Goal: Information Seeking & Learning: Learn about a topic

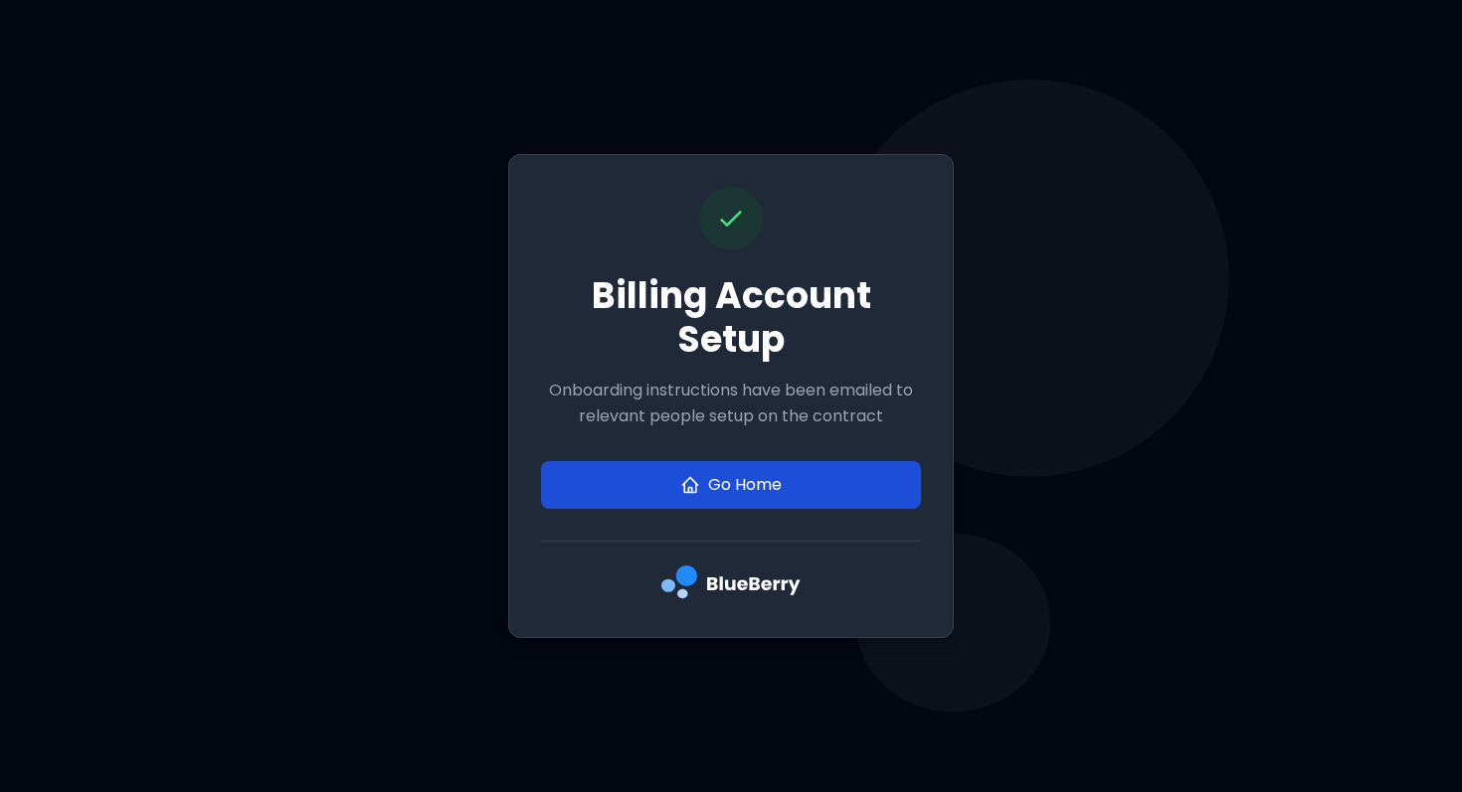
click at [759, 472] on link "Go Home" at bounding box center [731, 485] width 380 height 48
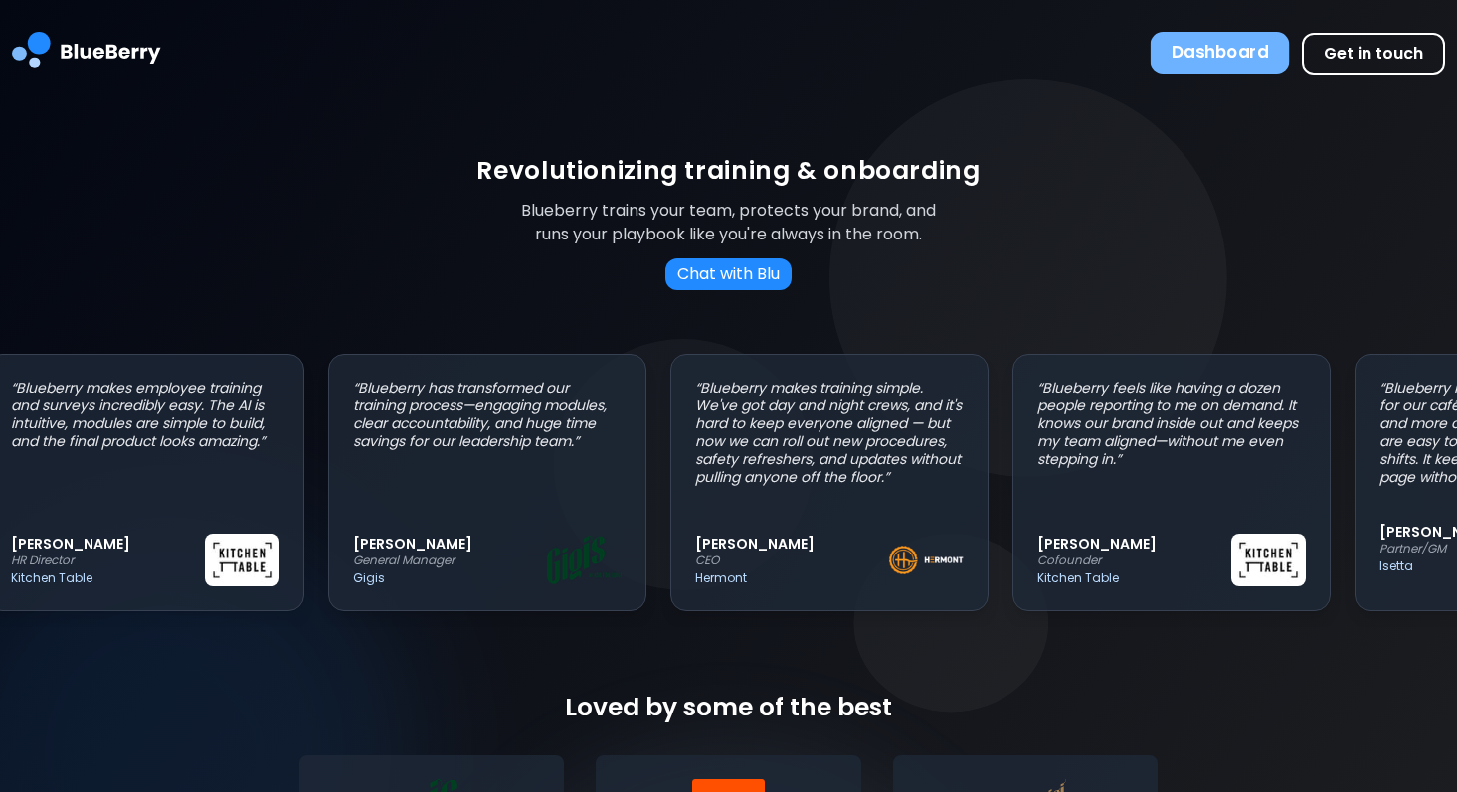
scroll to position [0, 34]
click at [1191, 46] on button "Dashboard" at bounding box center [1219, 53] width 139 height 42
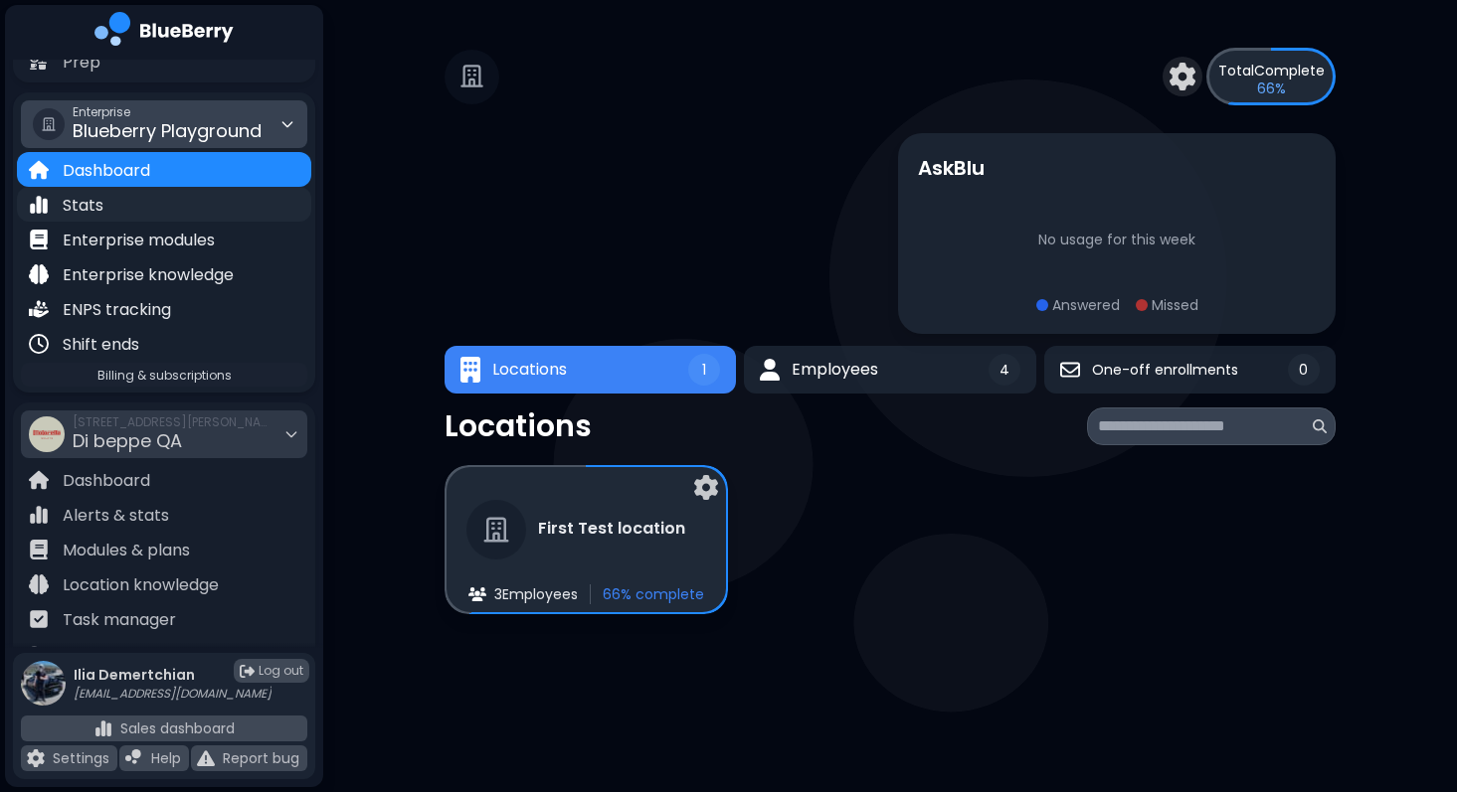
scroll to position [292, 0]
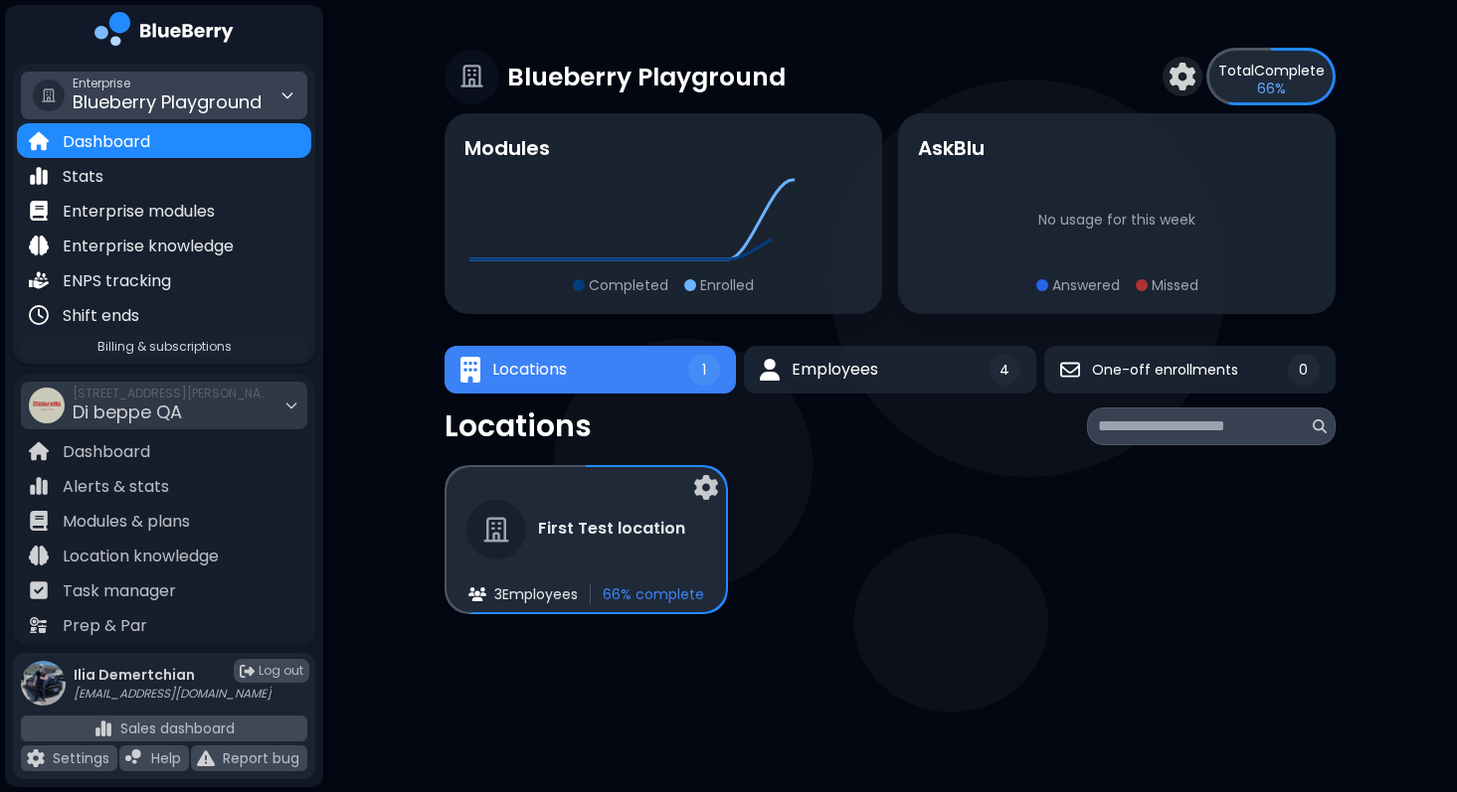
click at [231, 104] on span "Blueberry Playground" at bounding box center [167, 101] width 189 height 25
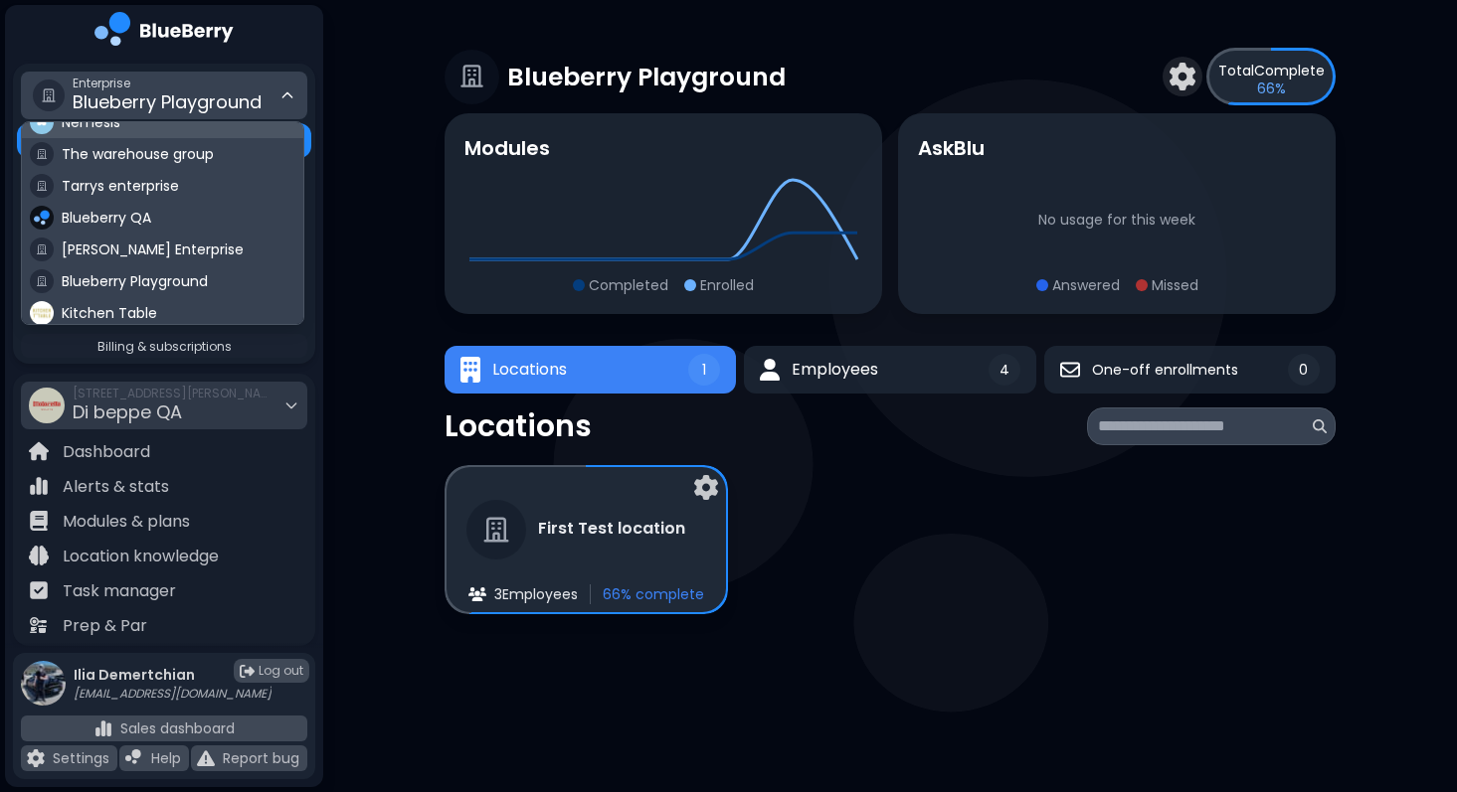
scroll to position [148, 0]
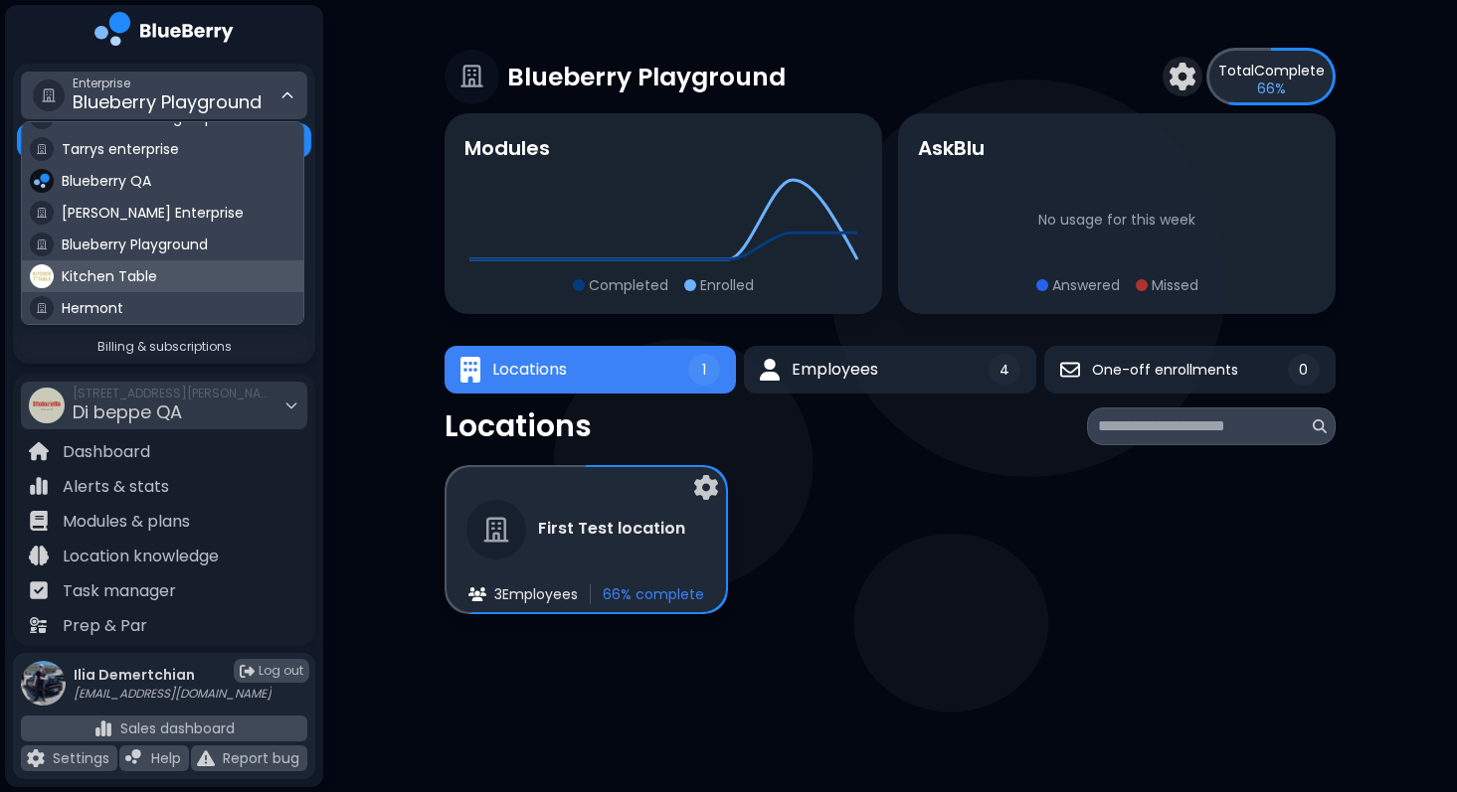
click at [121, 270] on span "Kitchen Table" at bounding box center [109, 276] width 95 height 18
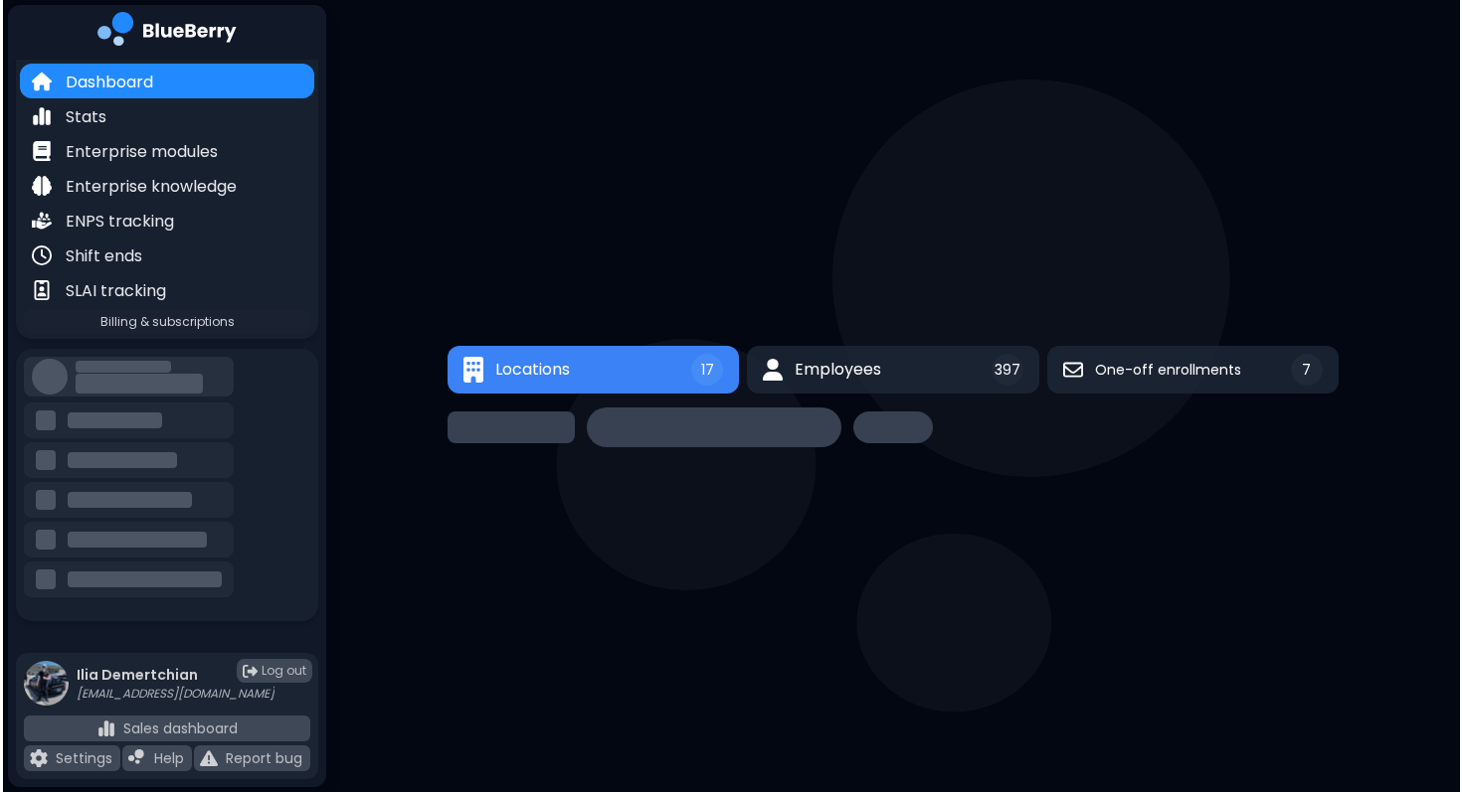
scroll to position [351, 0]
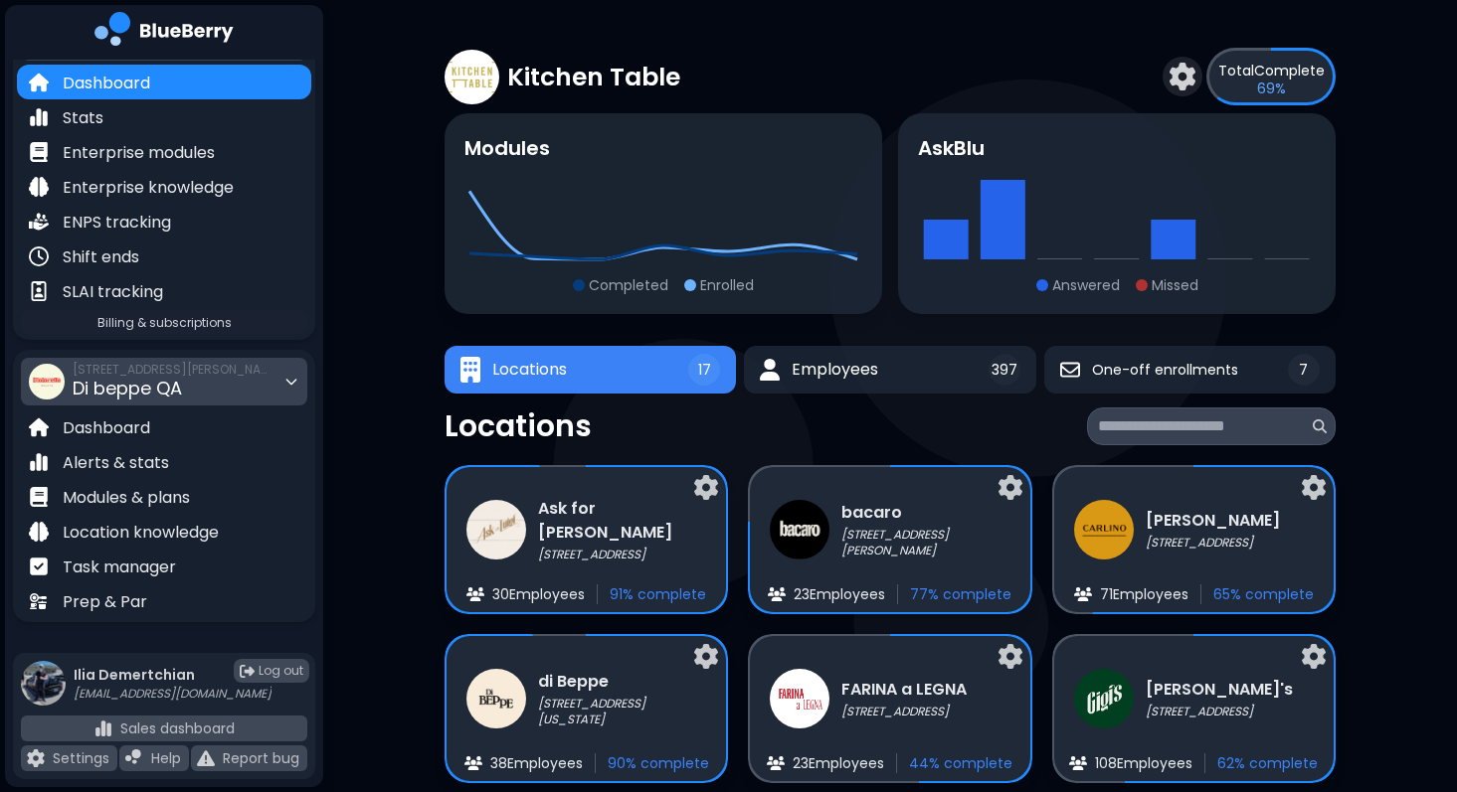
click at [180, 372] on span "[STREET_ADDRESS][PERSON_NAME]" at bounding box center [172, 370] width 199 height 16
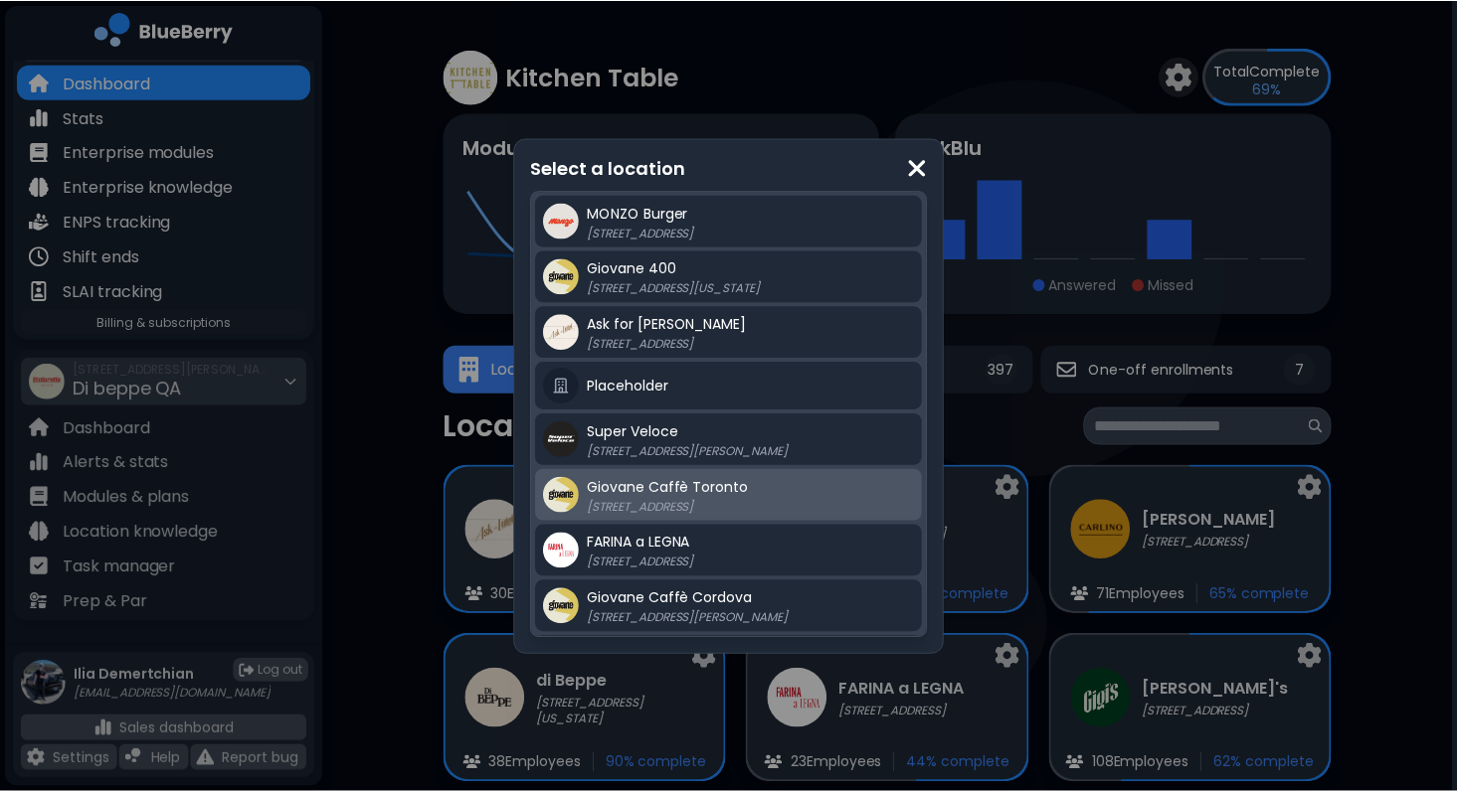
scroll to position [557, 0]
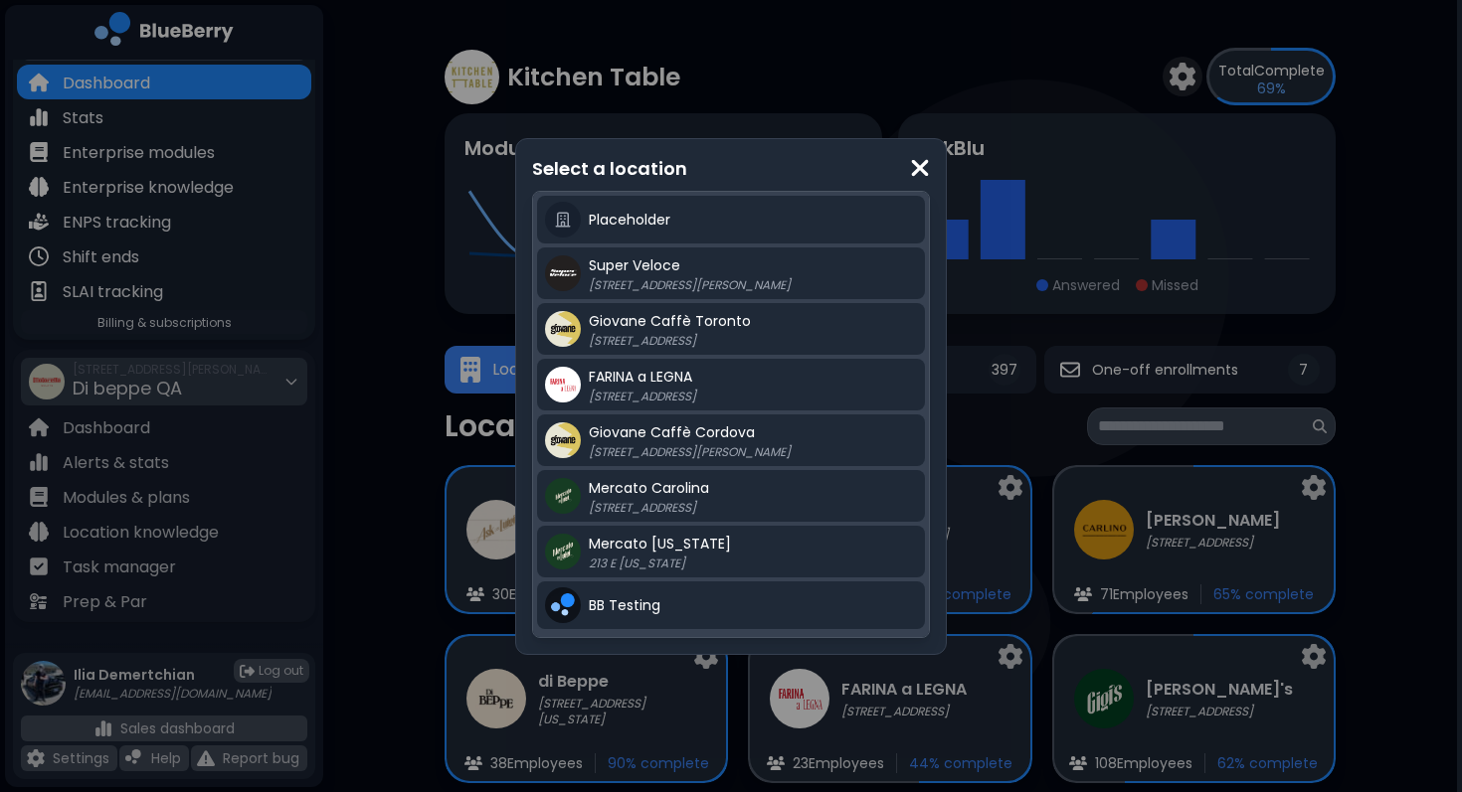
click at [1167, 679] on div "Select a location di [GEOGRAPHIC_DATA] [STREET_ADDRESS][US_STATE] Gigi's [STREE…" at bounding box center [731, 396] width 1462 height 792
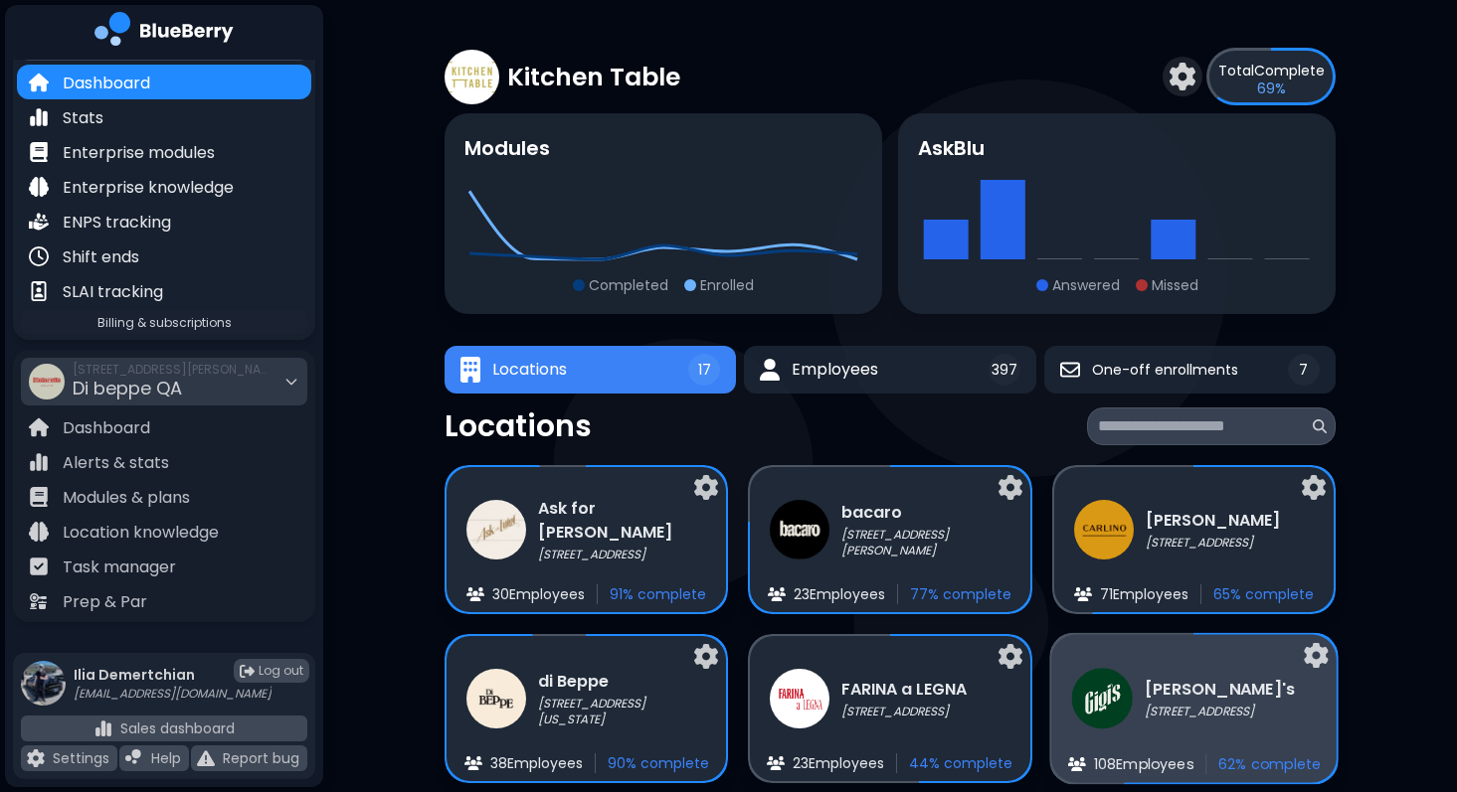
click at [1212, 700] on h3 "[PERSON_NAME]'s" at bounding box center [1219, 689] width 150 height 24
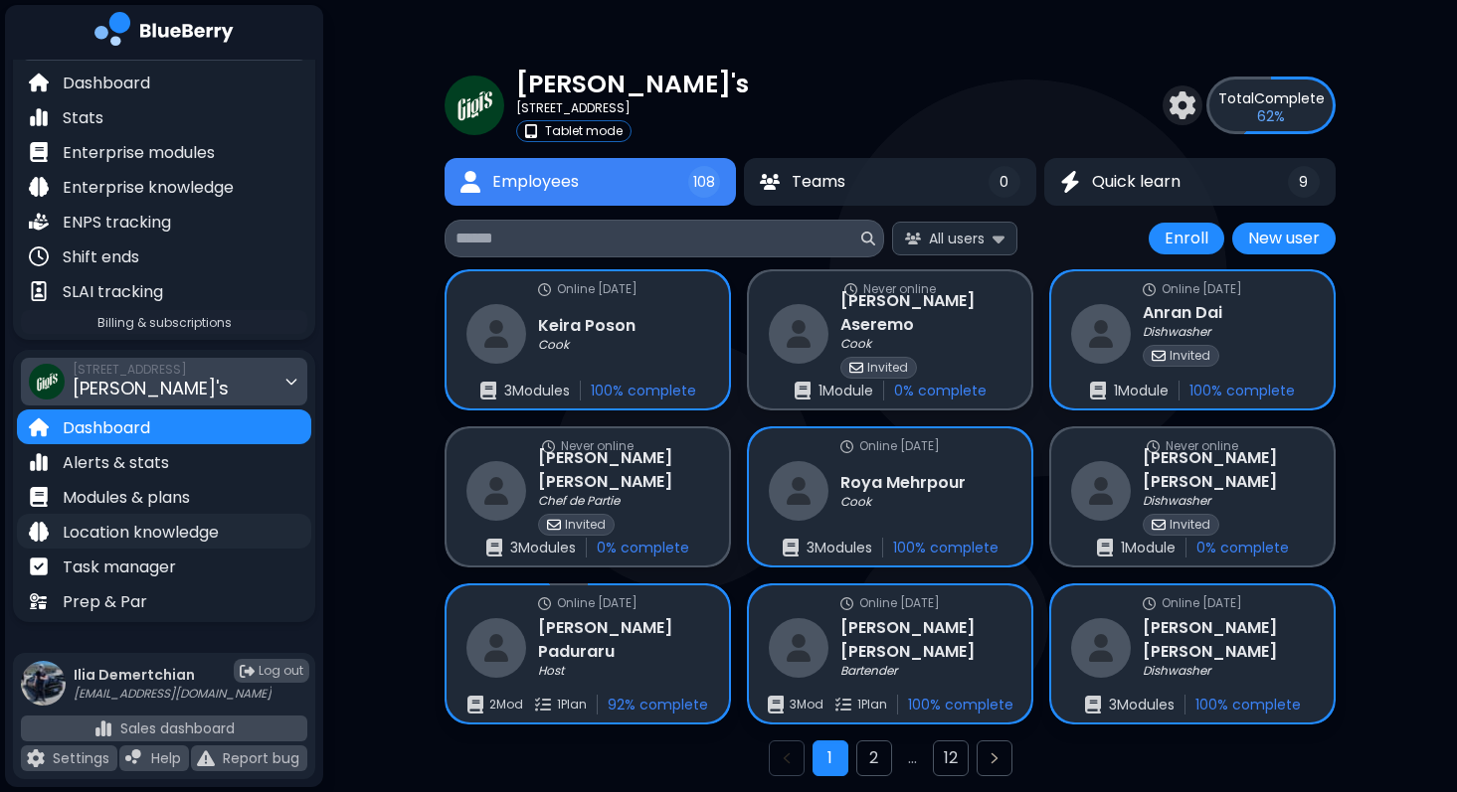
click at [199, 529] on p "Location knowledge" at bounding box center [141, 533] width 156 height 24
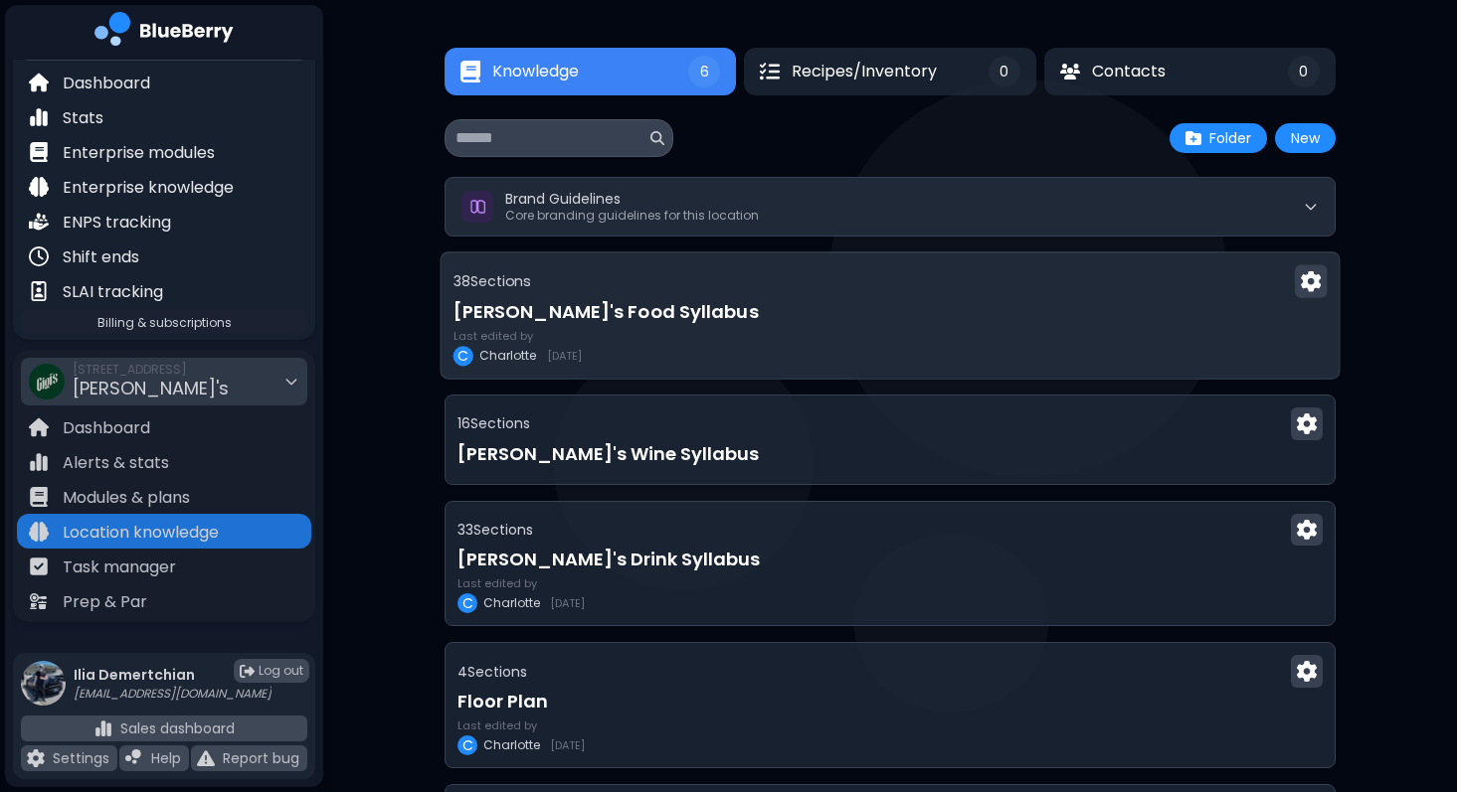
click at [804, 330] on div "Last edited by [PERSON_NAME] [DATE]" at bounding box center [890, 348] width 874 height 36
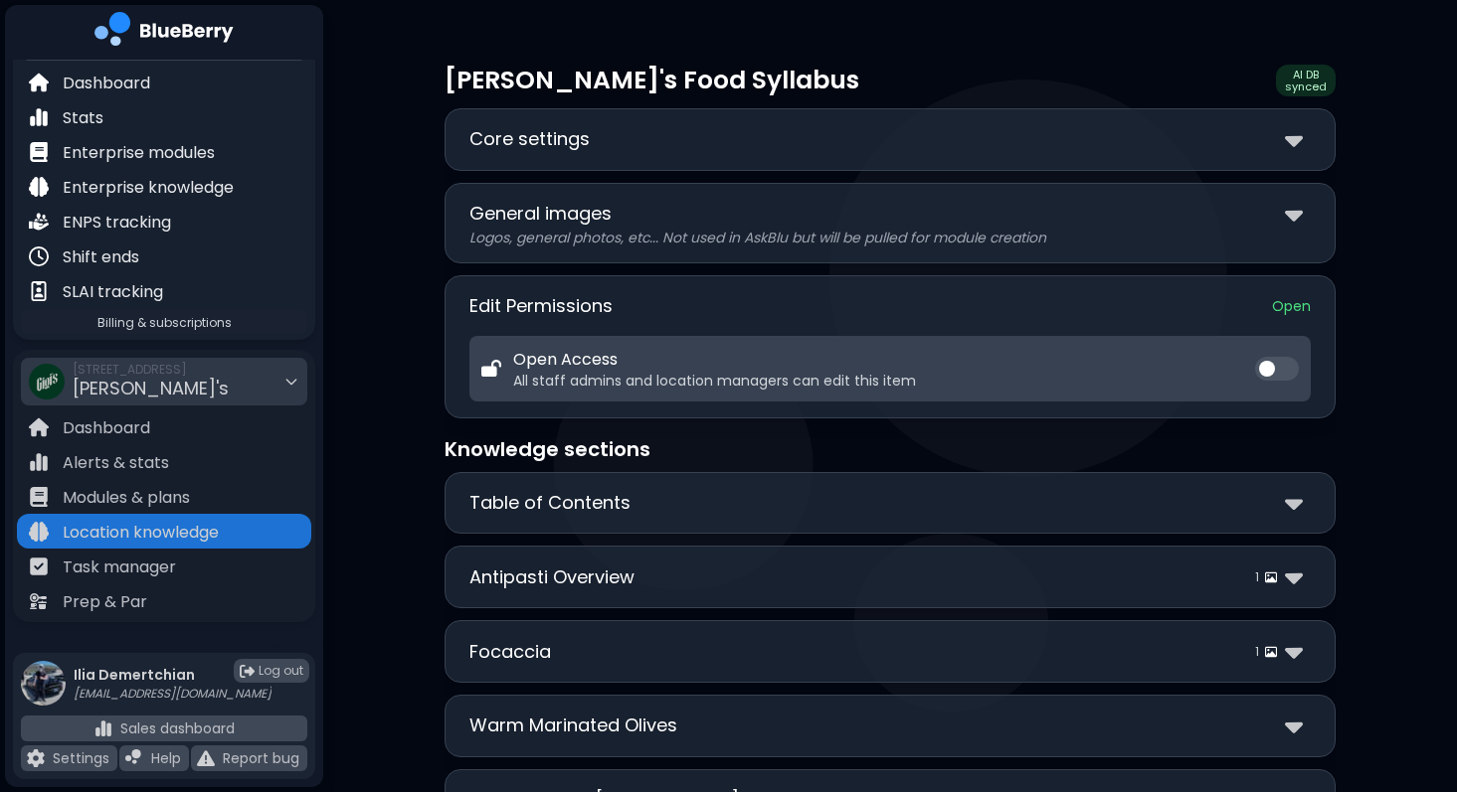
click at [890, 137] on div "Core settings" at bounding box center [889, 139] width 841 height 29
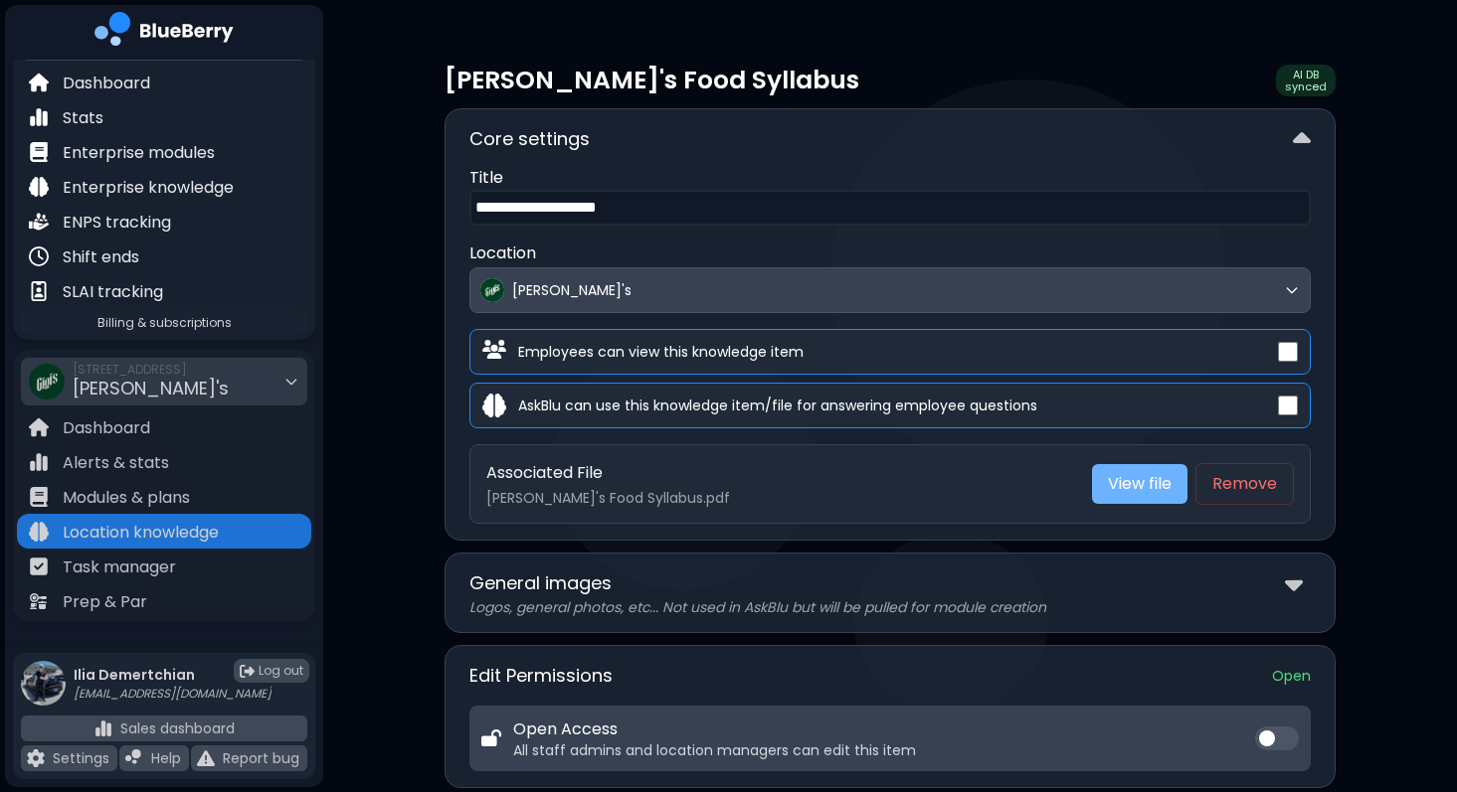
click at [1118, 496] on link "View file" at bounding box center [1139, 484] width 95 height 40
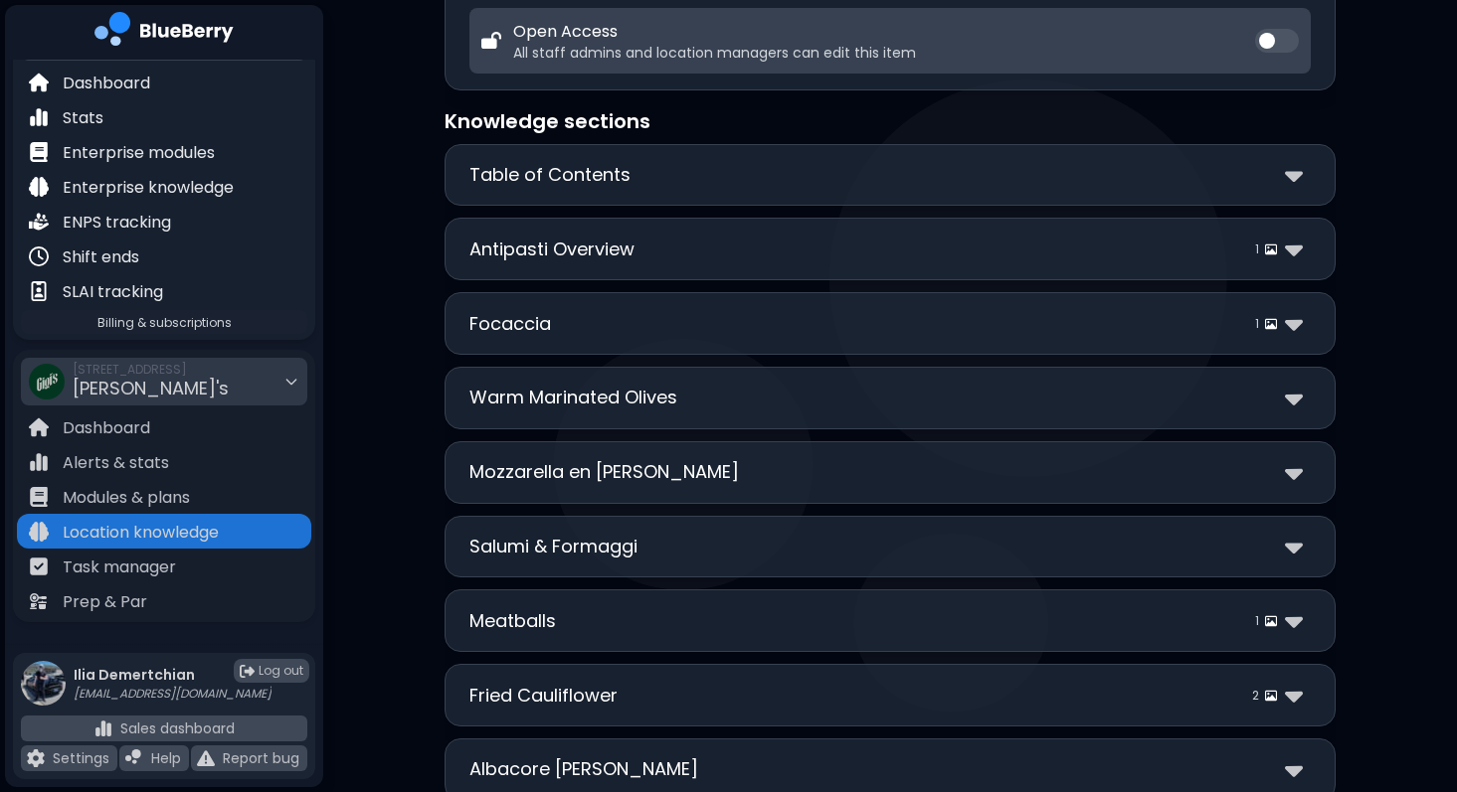
scroll to position [718, 0]
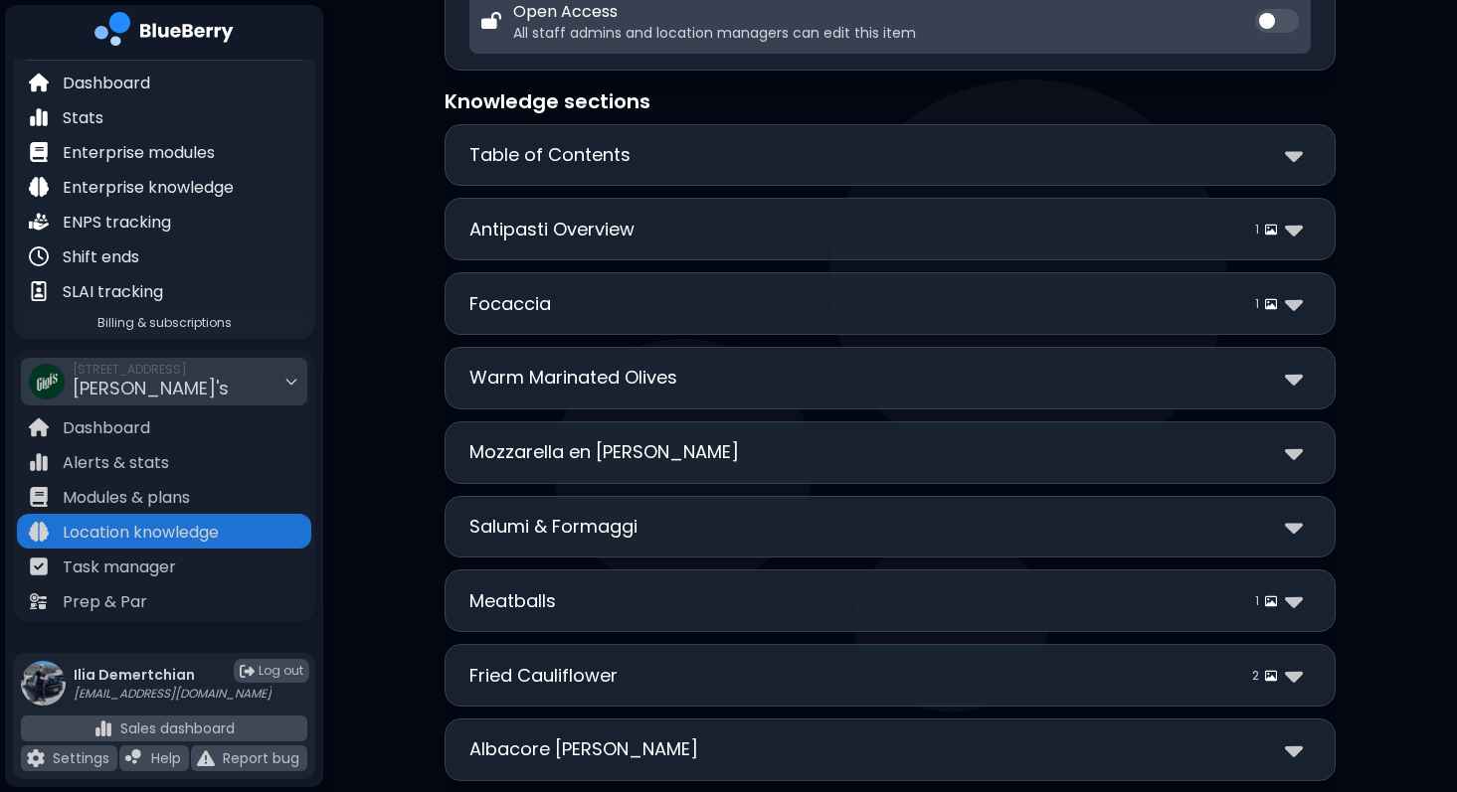
click at [699, 396] on div "**********" at bounding box center [889, 378] width 891 height 63
click at [732, 382] on div "Warm Marinated Olives" at bounding box center [889, 378] width 841 height 29
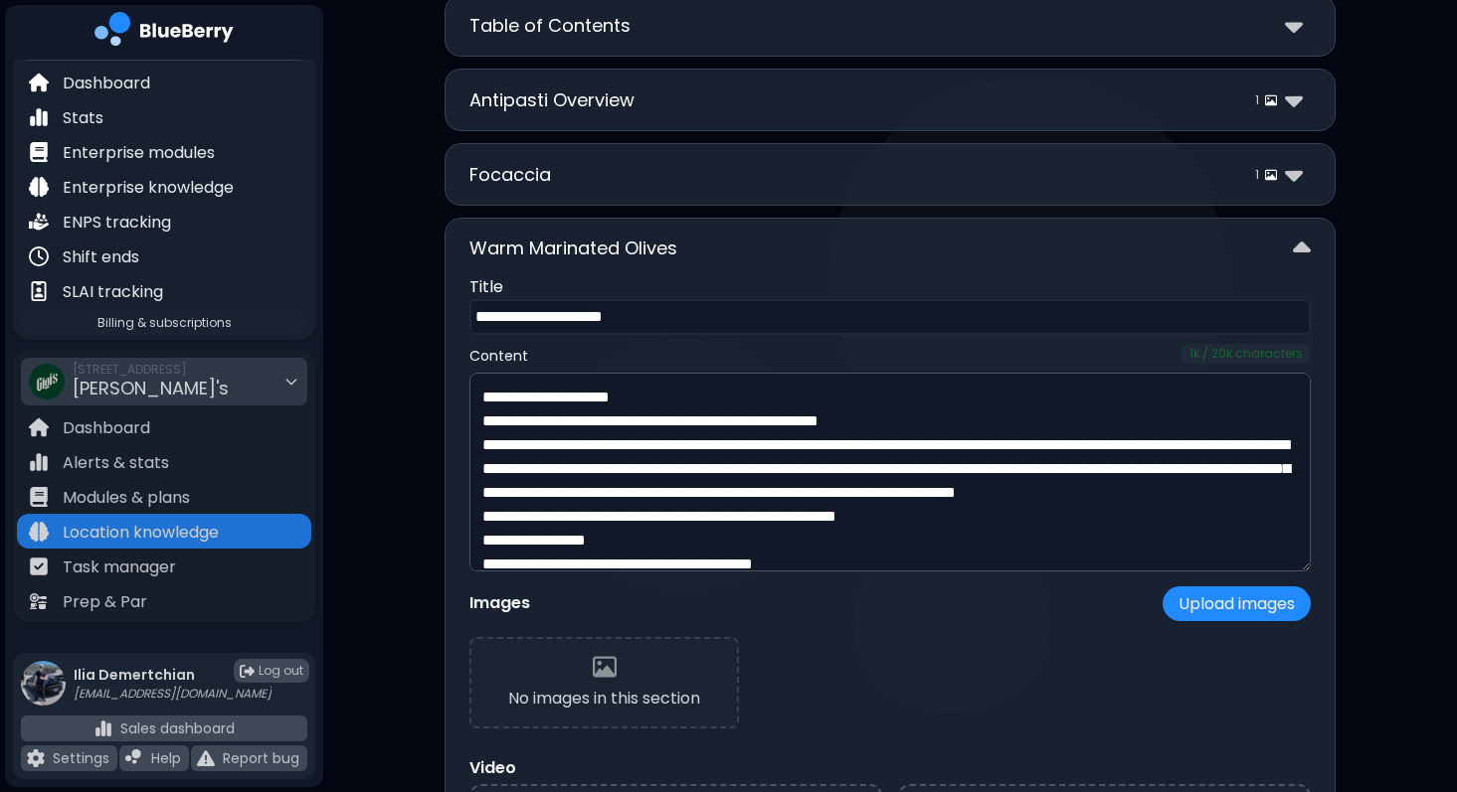
scroll to position [137, 0]
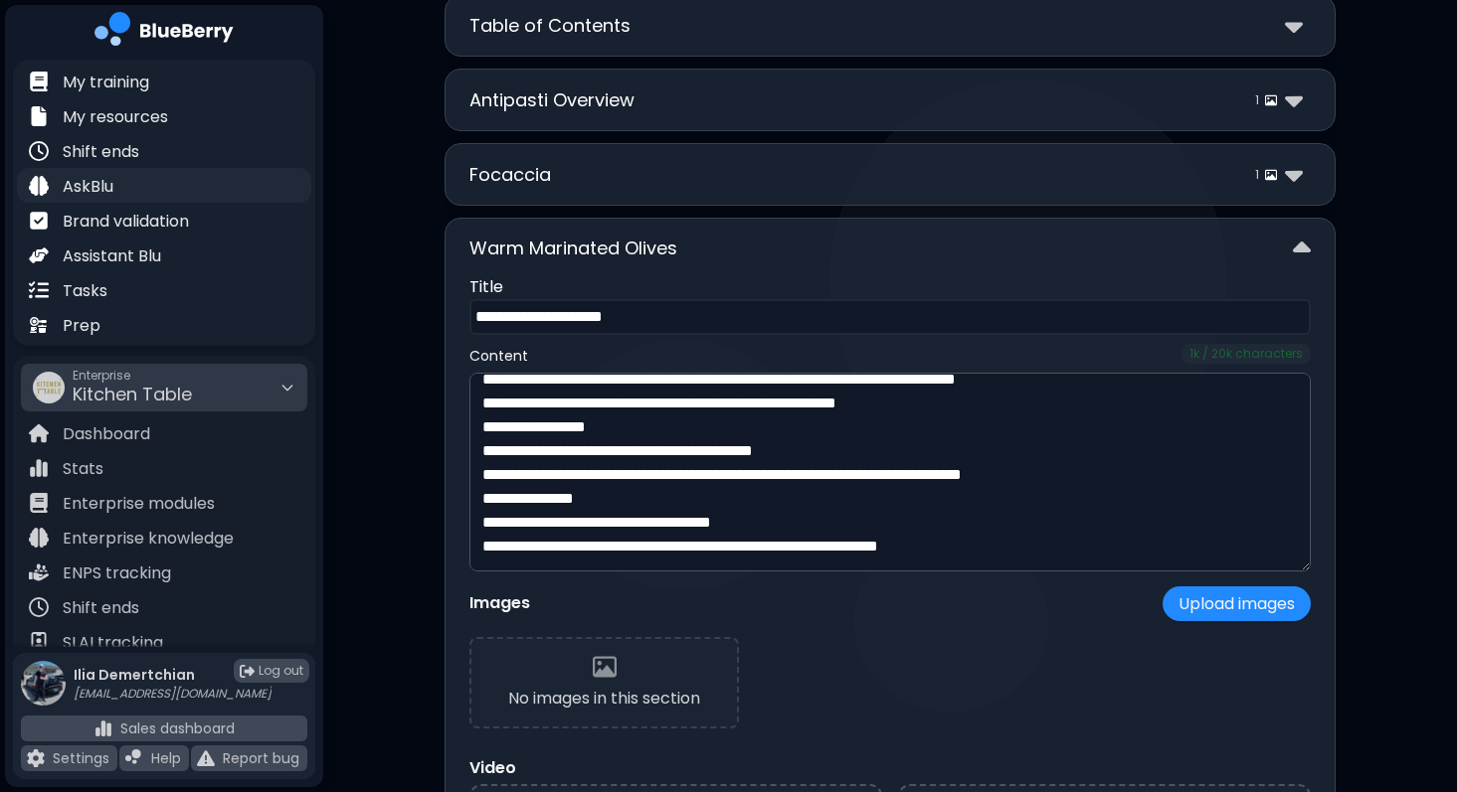
click at [196, 172] on div "AskBlu" at bounding box center [164, 185] width 294 height 35
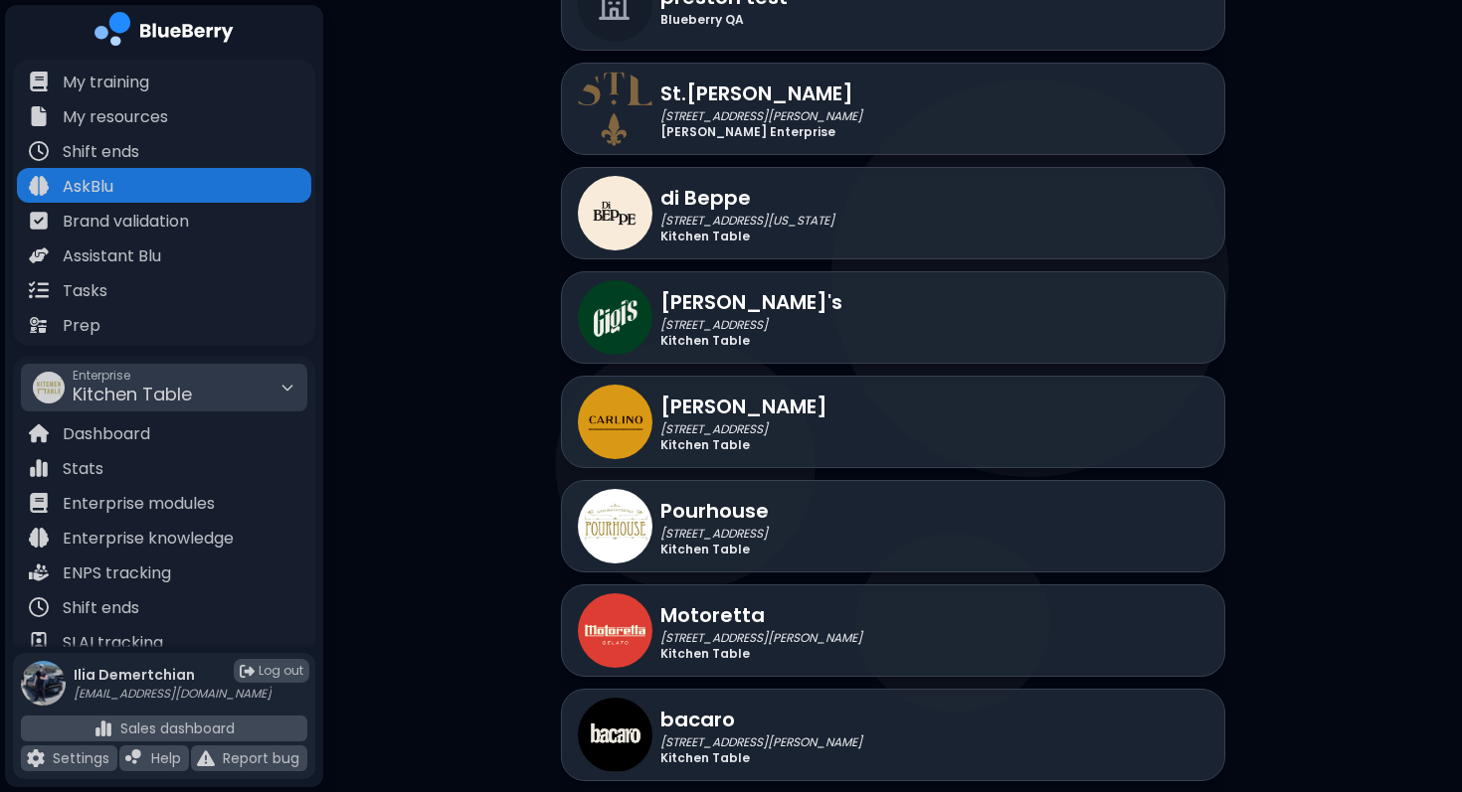
scroll to position [3649, 0]
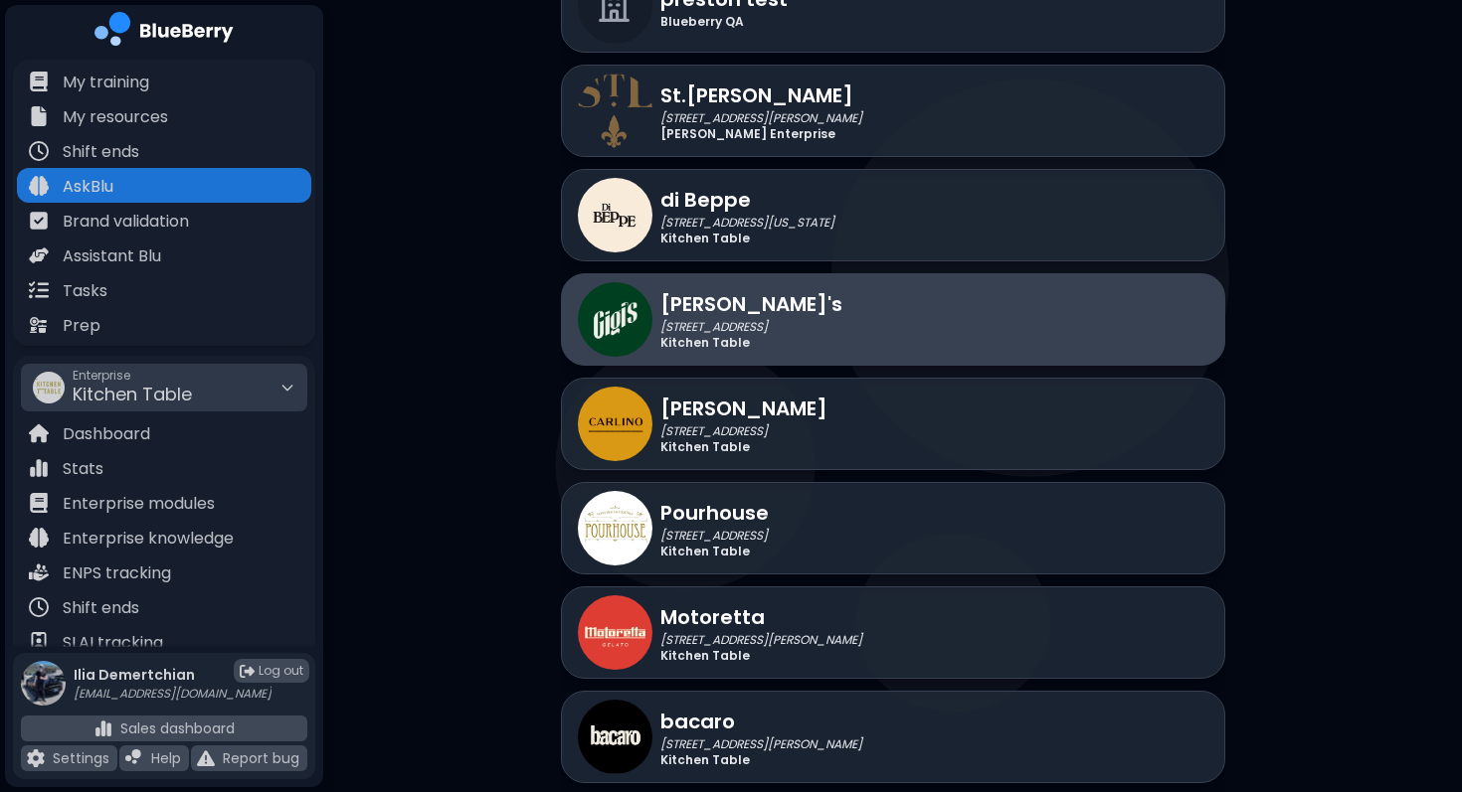
click at [873, 286] on div "[PERSON_NAME]'s [STREET_ADDRESS] Kitchen Table" at bounding box center [893, 319] width 664 height 92
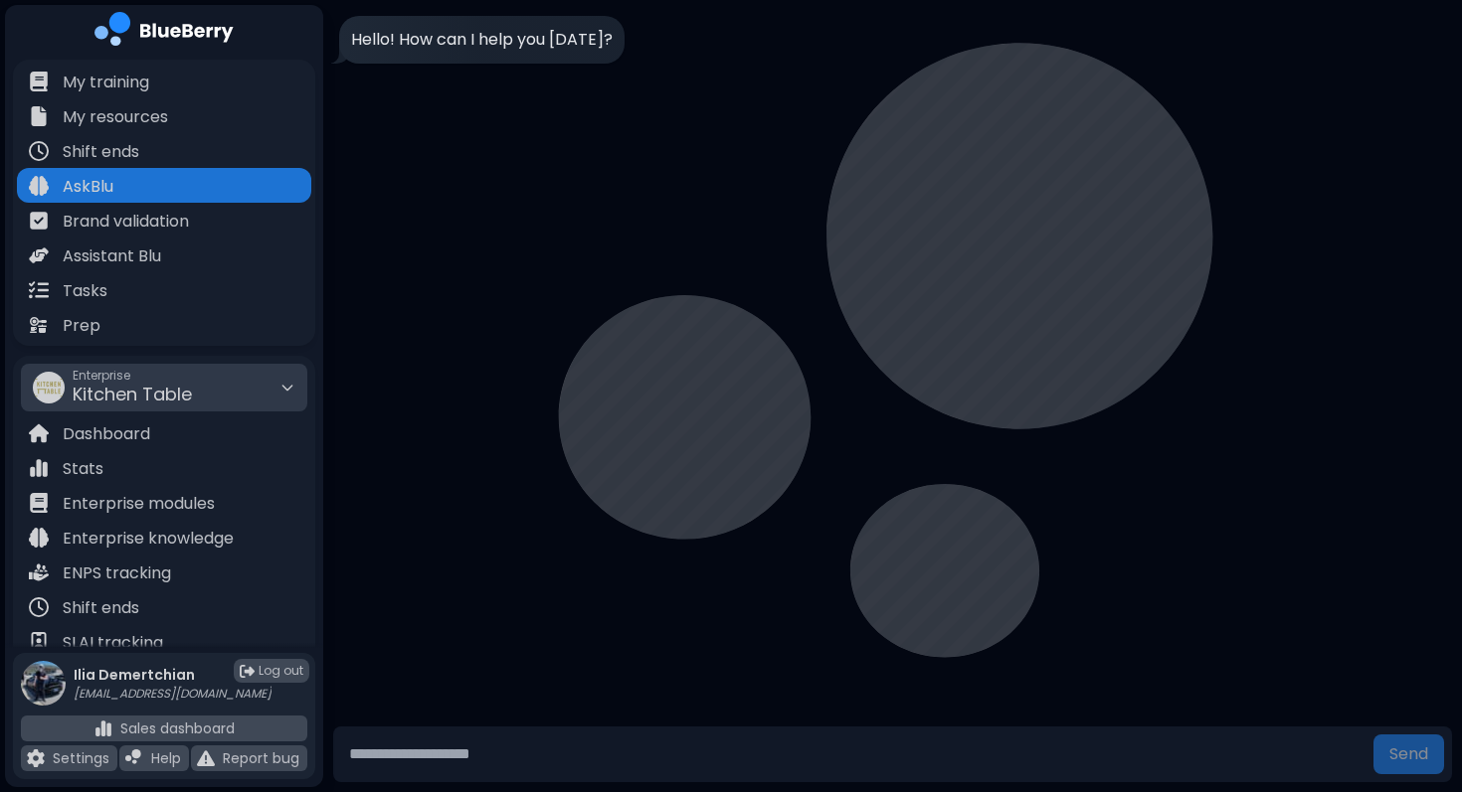
click at [460, 742] on input "text" at bounding box center [853, 755] width 1024 height 40
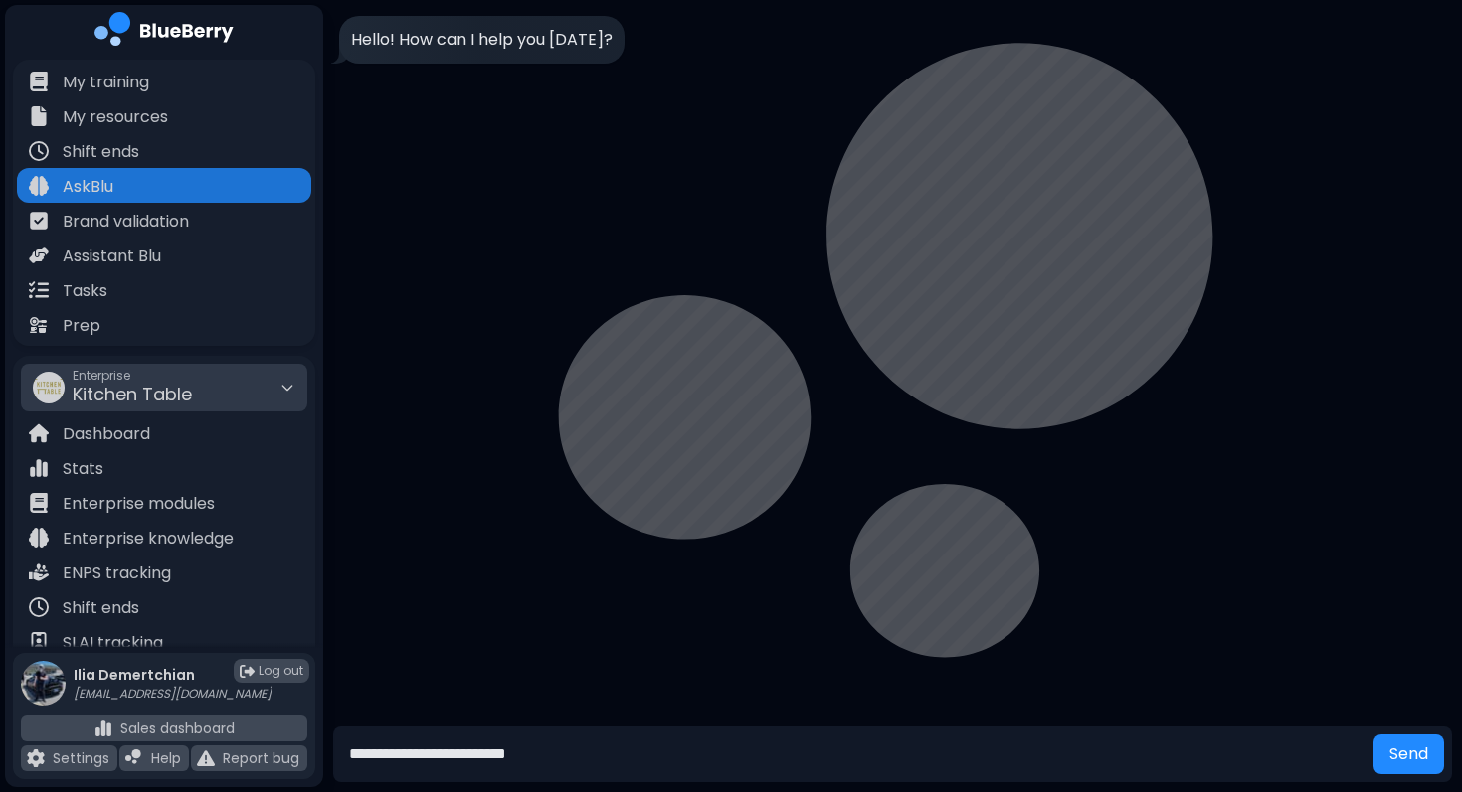
type input "**********"
click at [1373, 735] on button "Send" at bounding box center [1408, 755] width 71 height 40
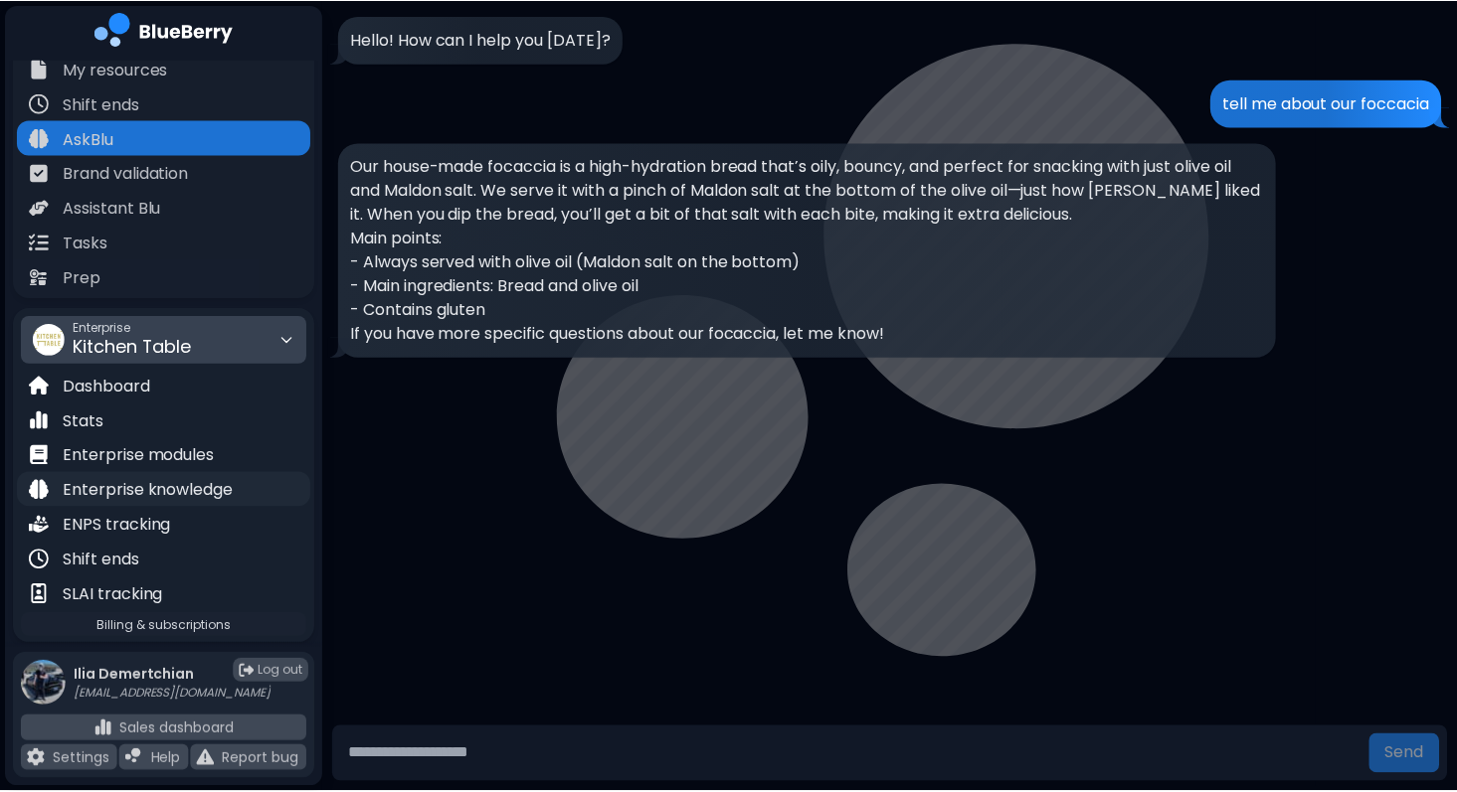
scroll to position [49, 0]
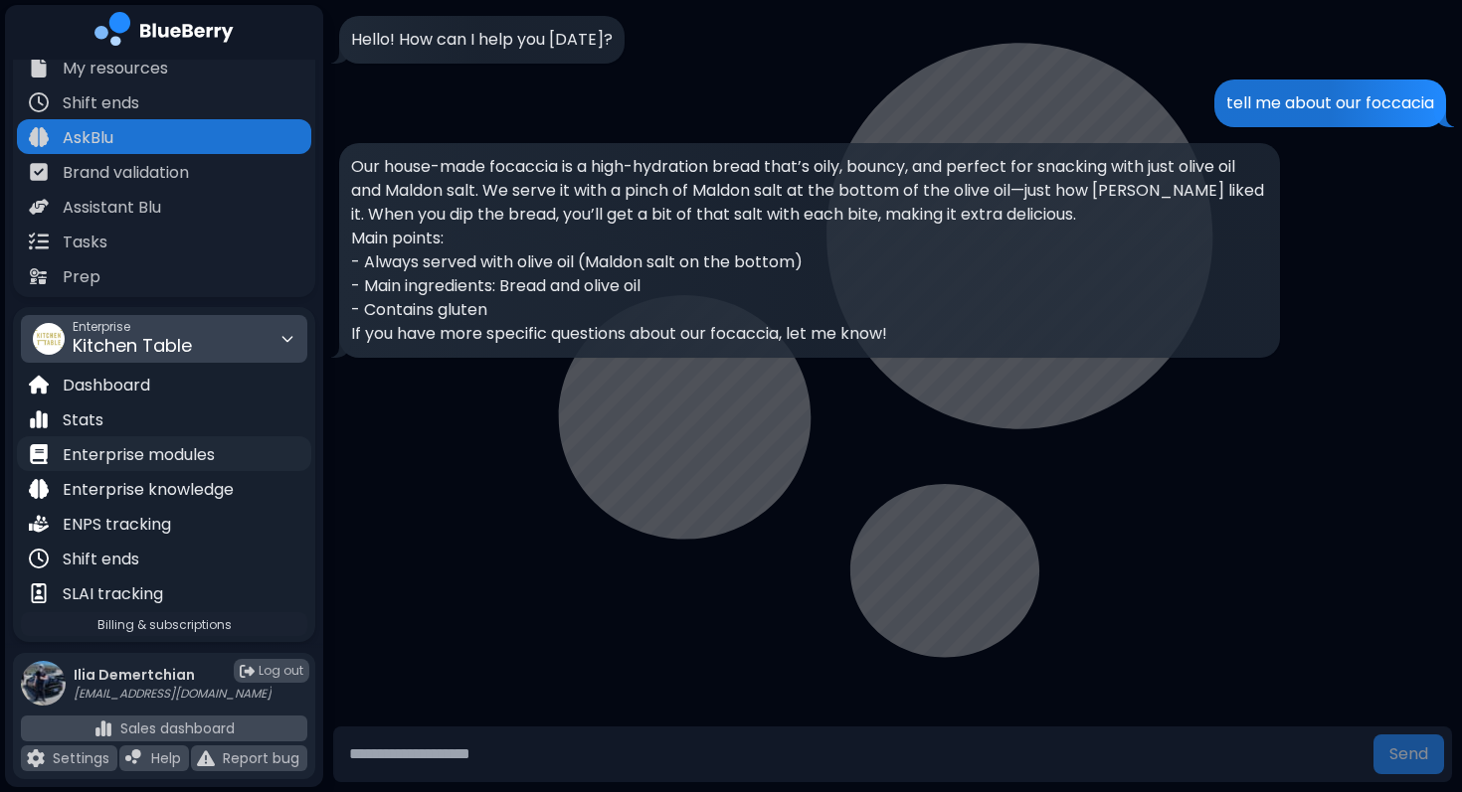
click at [236, 451] on div "Enterprise modules" at bounding box center [164, 453] width 294 height 35
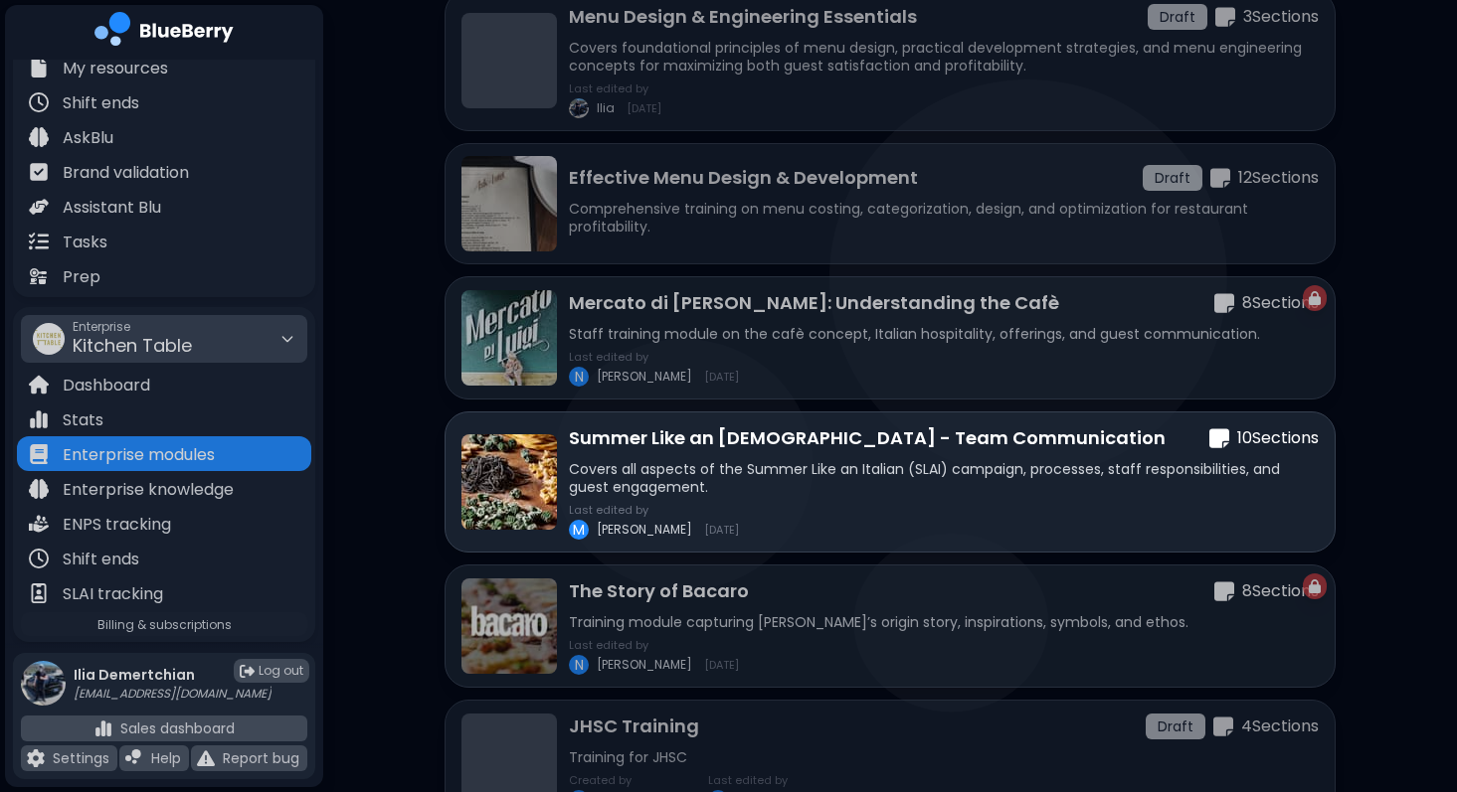
scroll to position [164, 0]
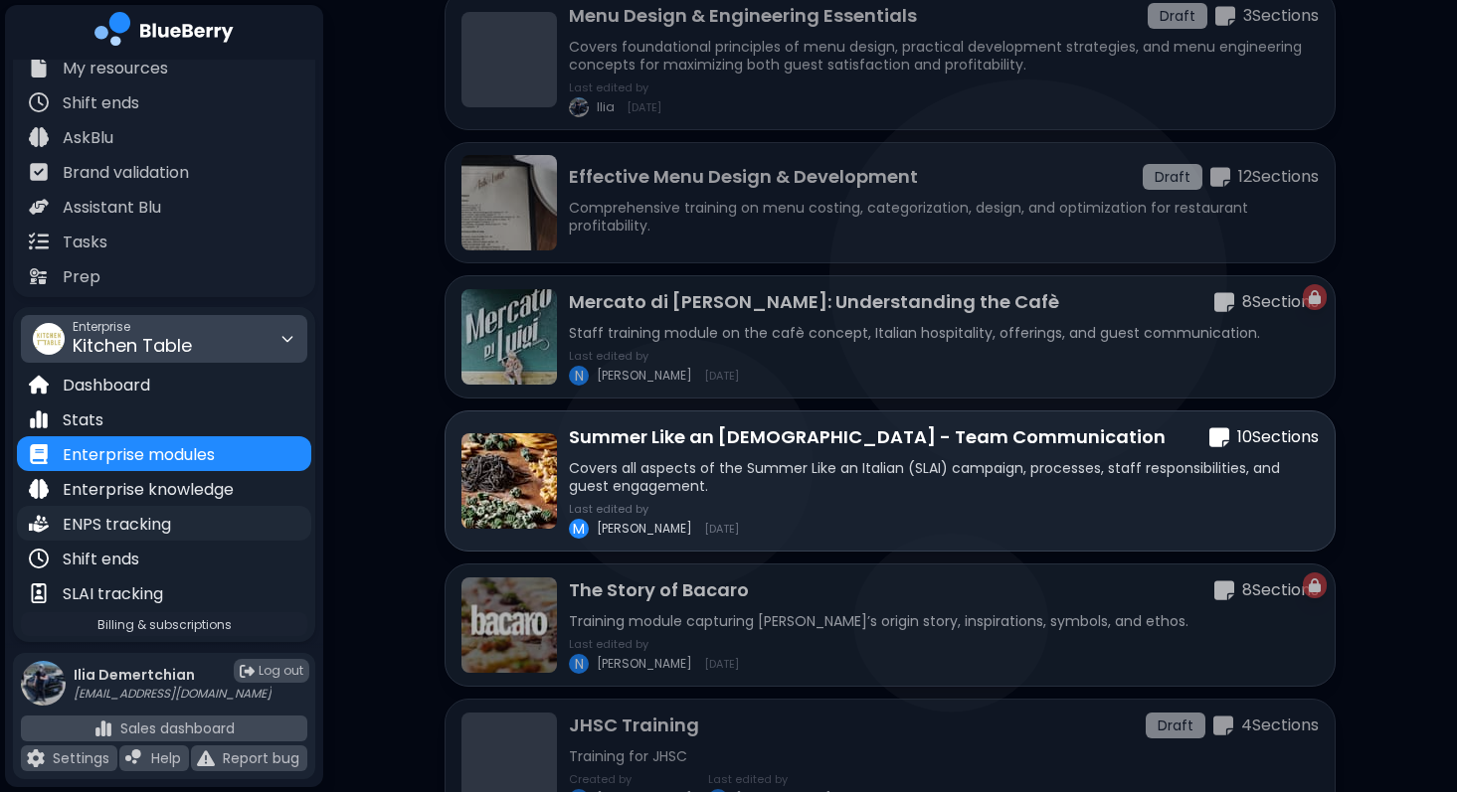
click at [204, 515] on div "ENPS tracking" at bounding box center [164, 523] width 294 height 35
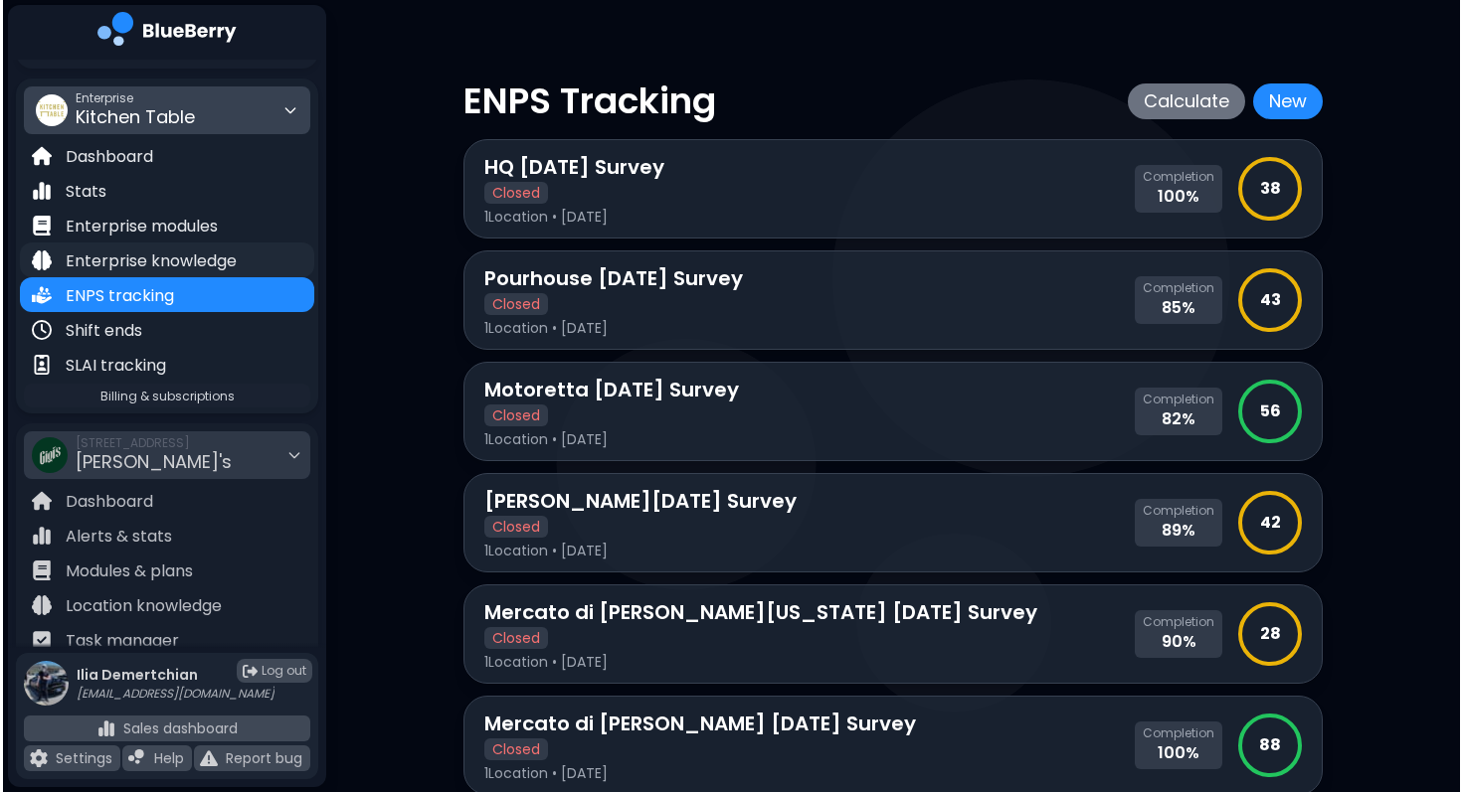
scroll to position [352, 0]
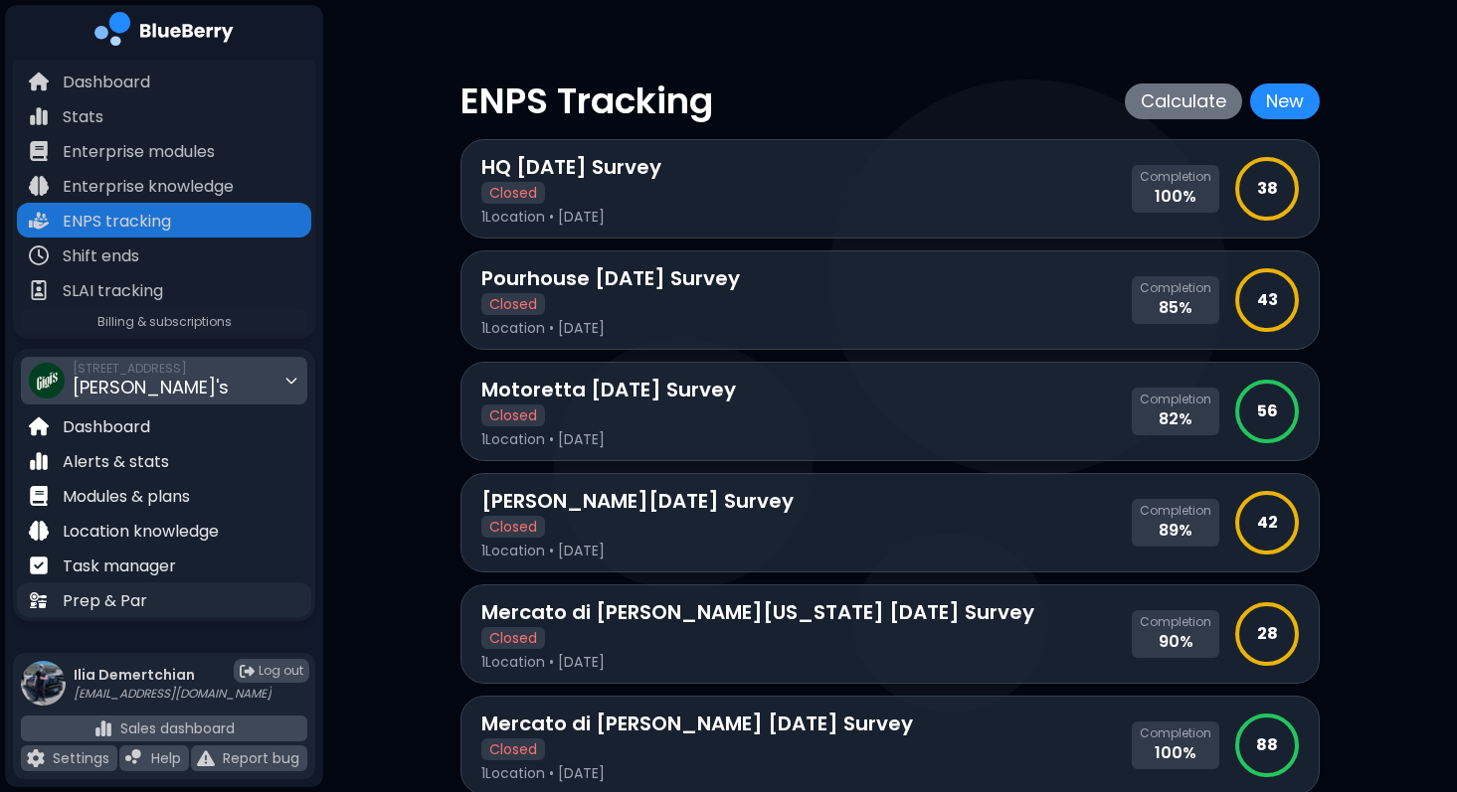
click at [172, 598] on div "Prep & Par" at bounding box center [164, 600] width 294 height 35
